Goal: Information Seeking & Learning: Stay updated

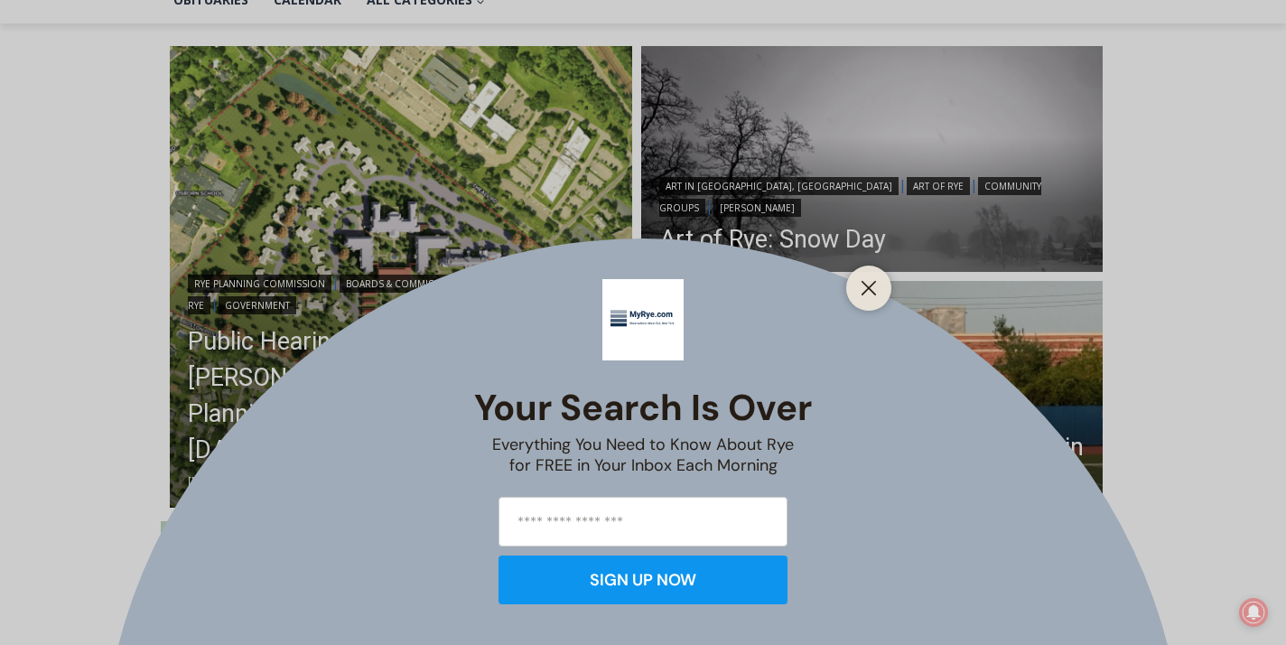
scroll to position [455, 0]
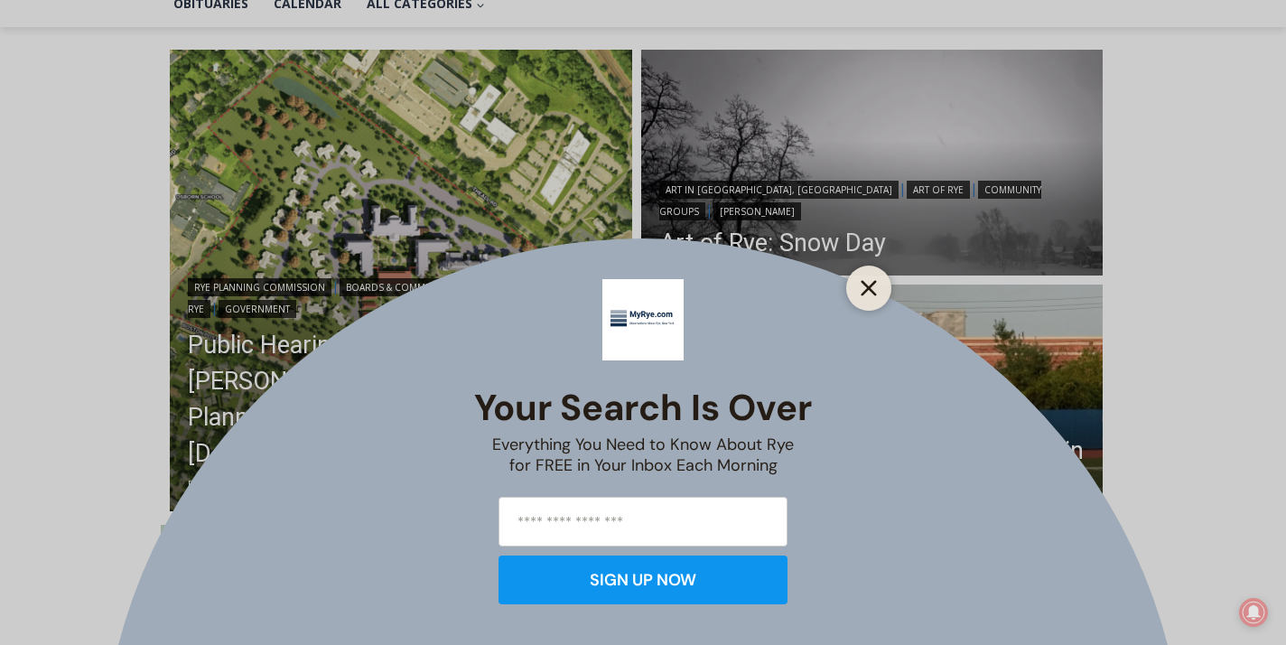
click at [873, 286] on icon "Close" at bounding box center [869, 288] width 16 height 16
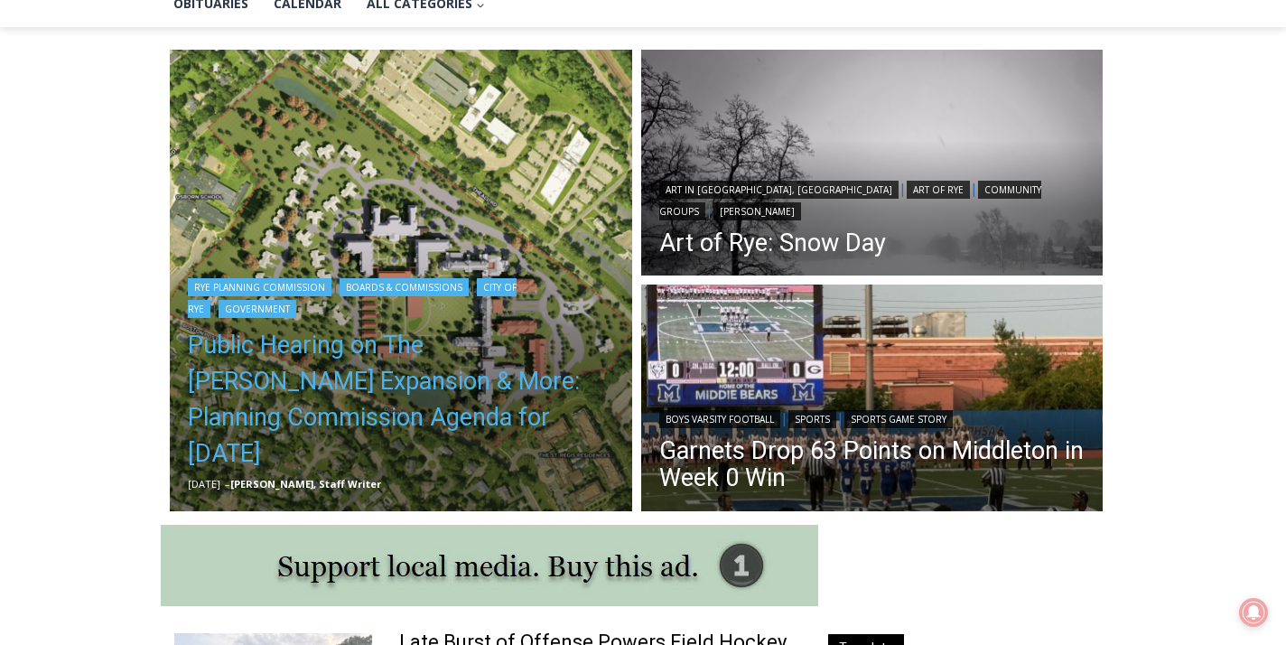
click at [414, 380] on link "Public Hearing on The [PERSON_NAME] Expansion & More: Planning Commission Agend…" at bounding box center [401, 399] width 426 height 145
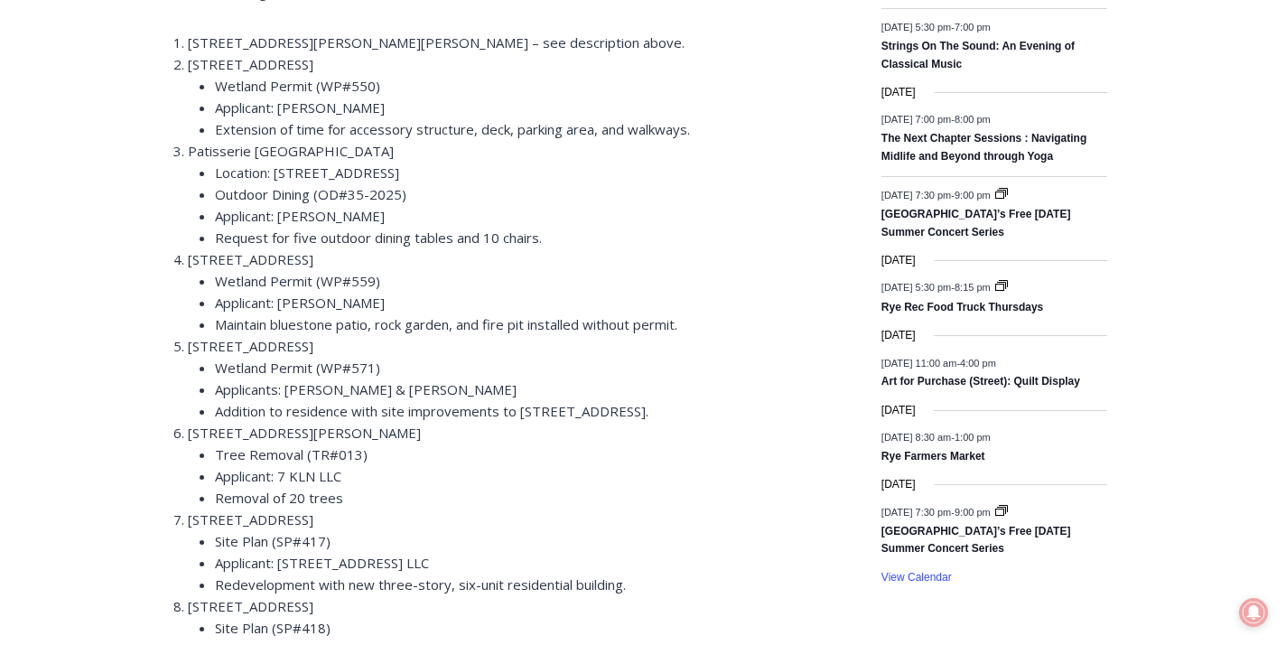
scroll to position [2552, 0]
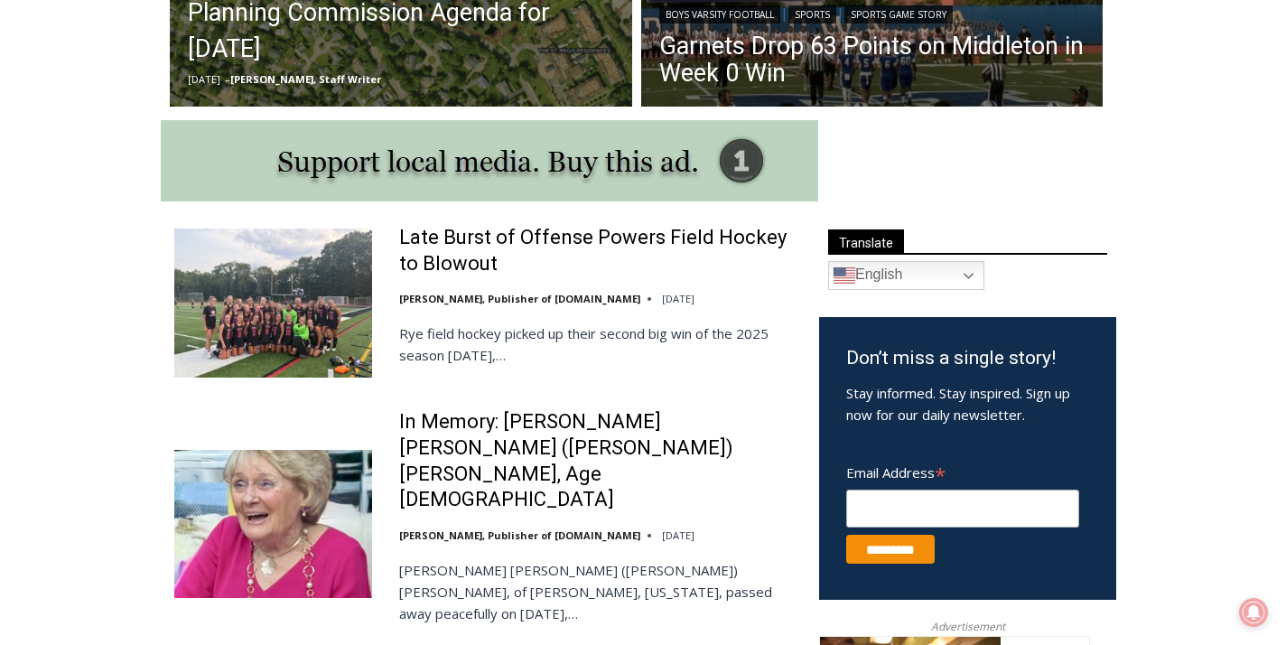
scroll to position [864, 0]
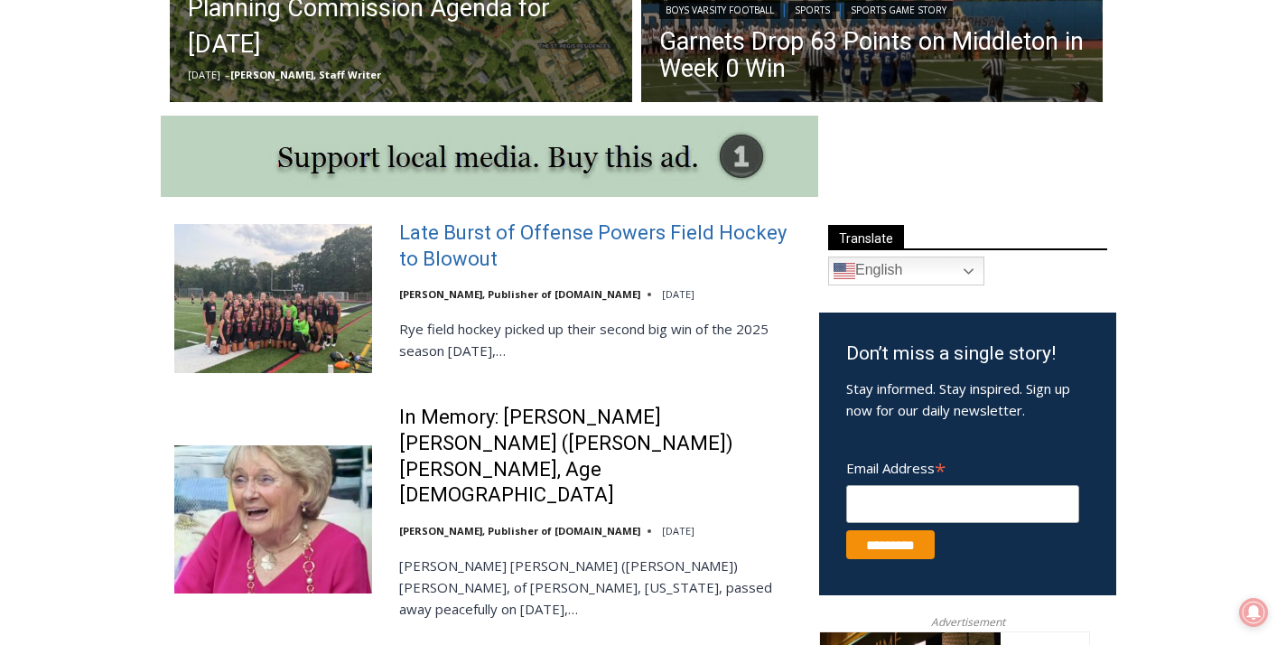
click at [567, 235] on link "Late Burst of Offense Powers Field Hockey to Blowout" at bounding box center [597, 245] width 397 height 51
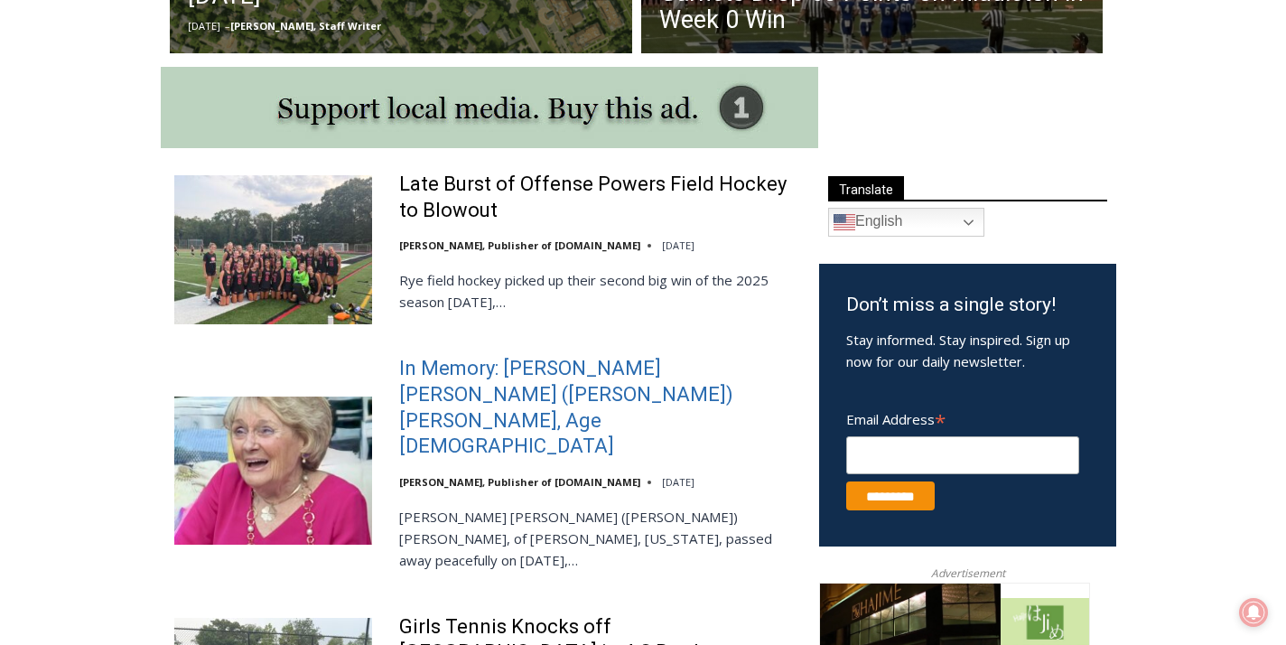
scroll to position [920, 0]
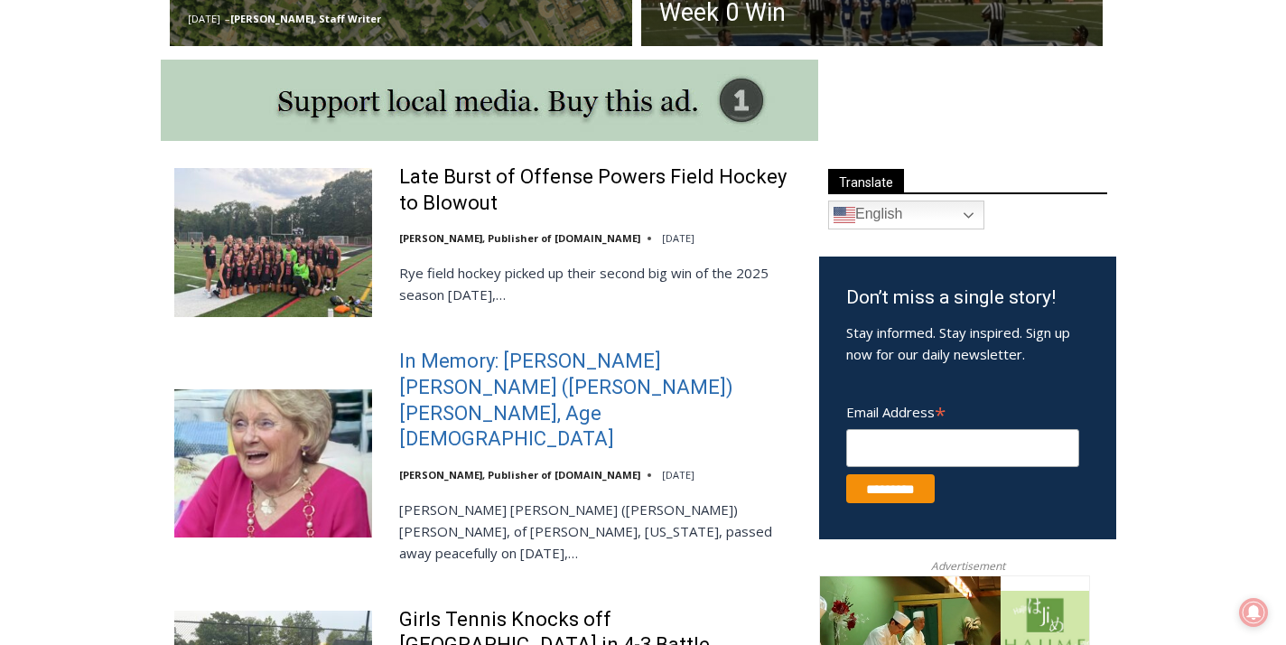
click at [563, 363] on link "In Memory: Maureen Catherine (Devlin) Koecheler, Age 83" at bounding box center [597, 400] width 397 height 103
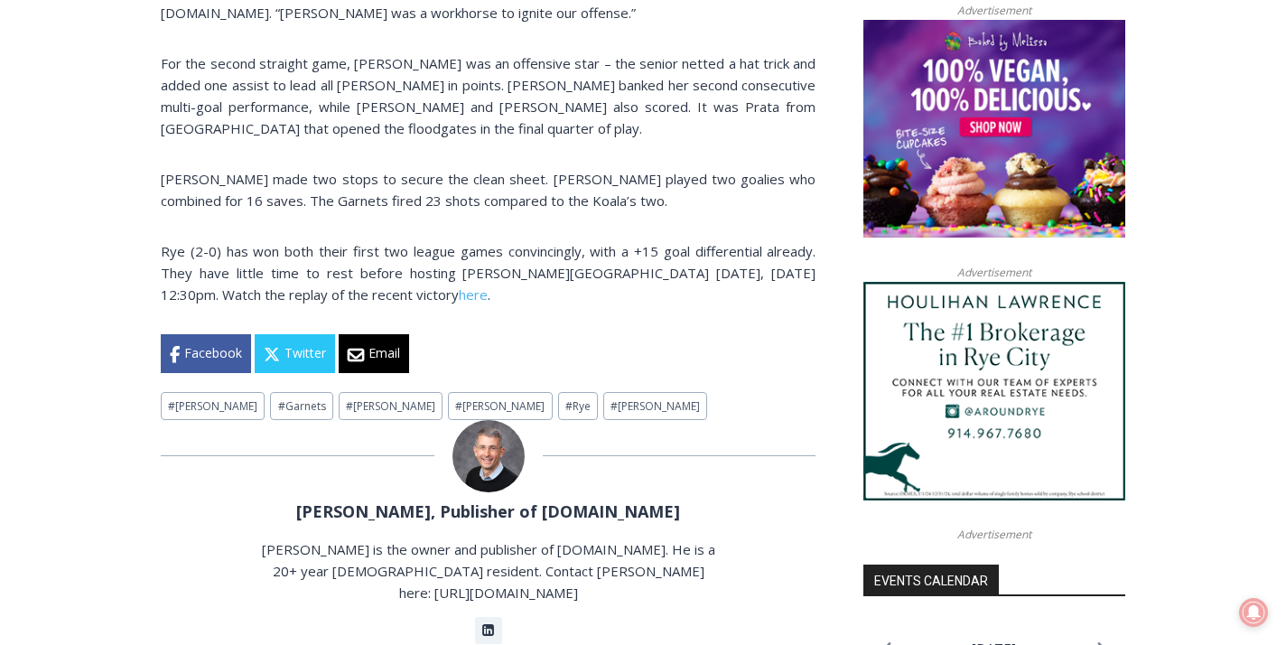
scroll to position [1453, 0]
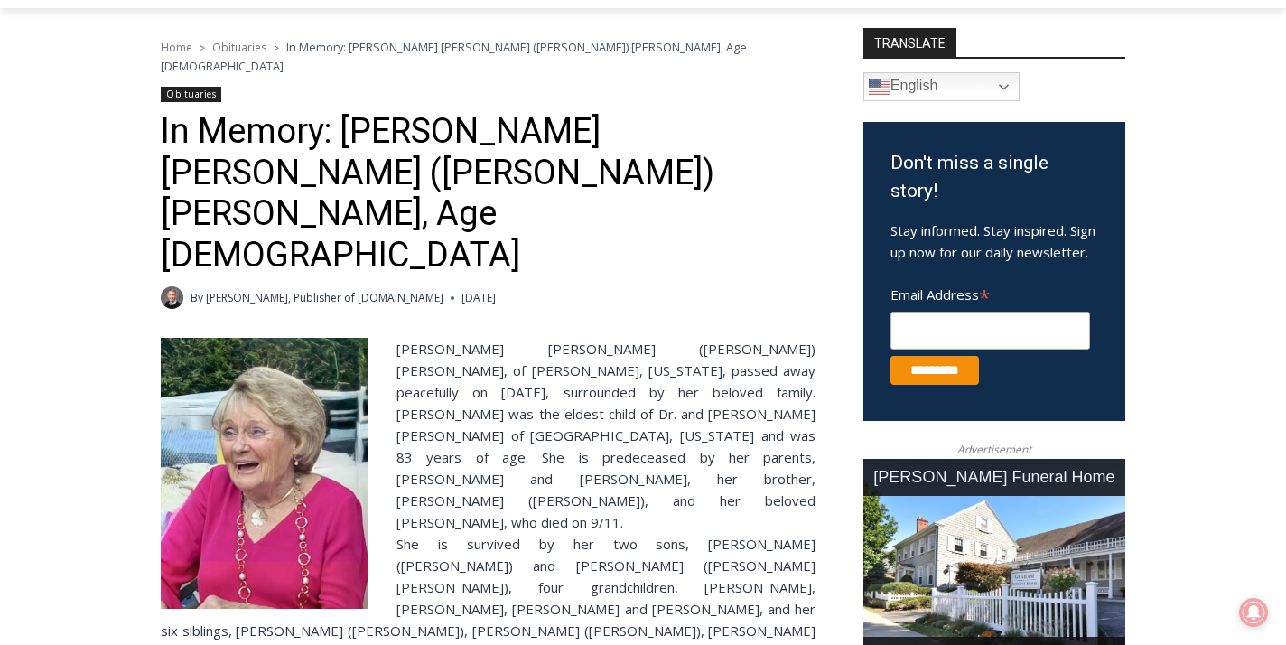
scroll to position [358, 0]
